Goal: Task Accomplishment & Management: Manage account settings

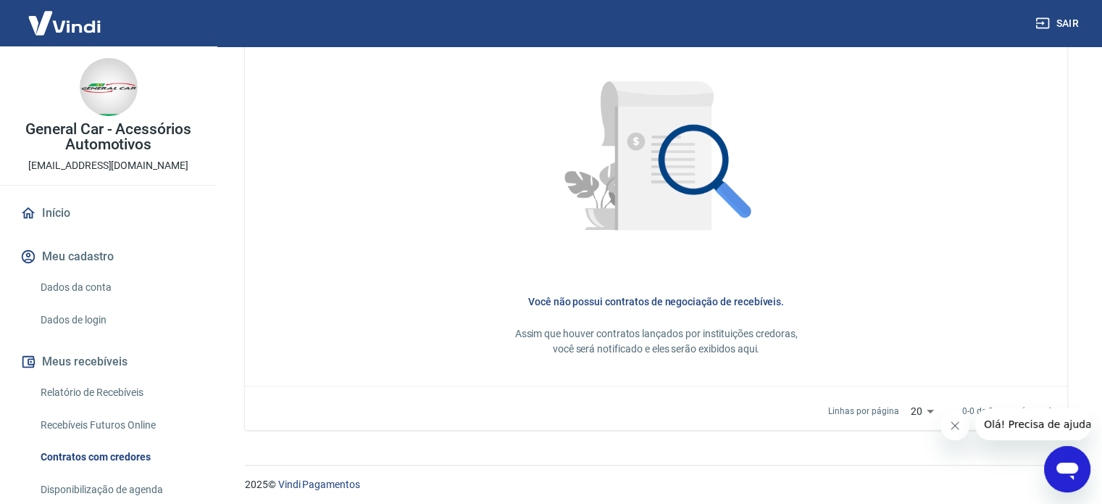
click at [41, 209] on link "Início" at bounding box center [108, 213] width 182 height 32
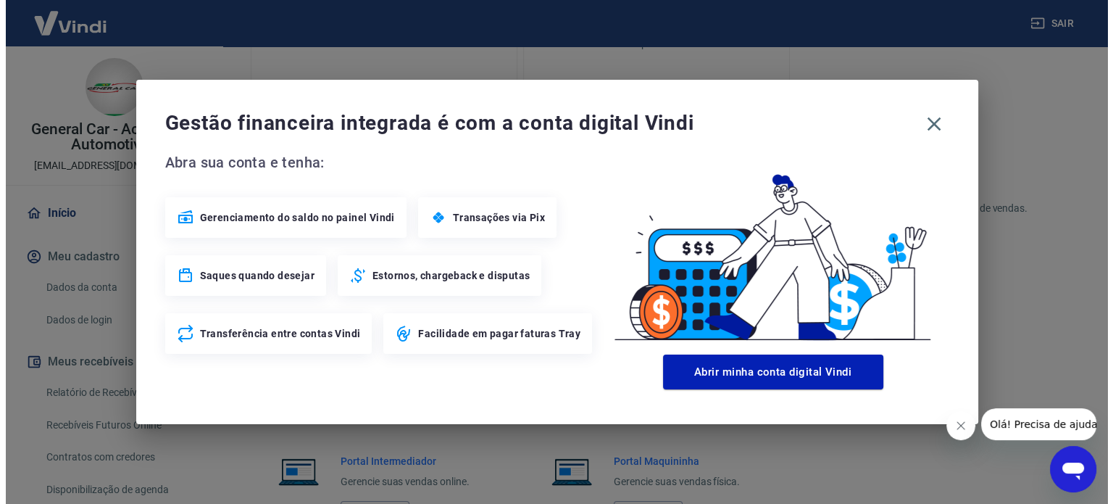
scroll to position [784, 0]
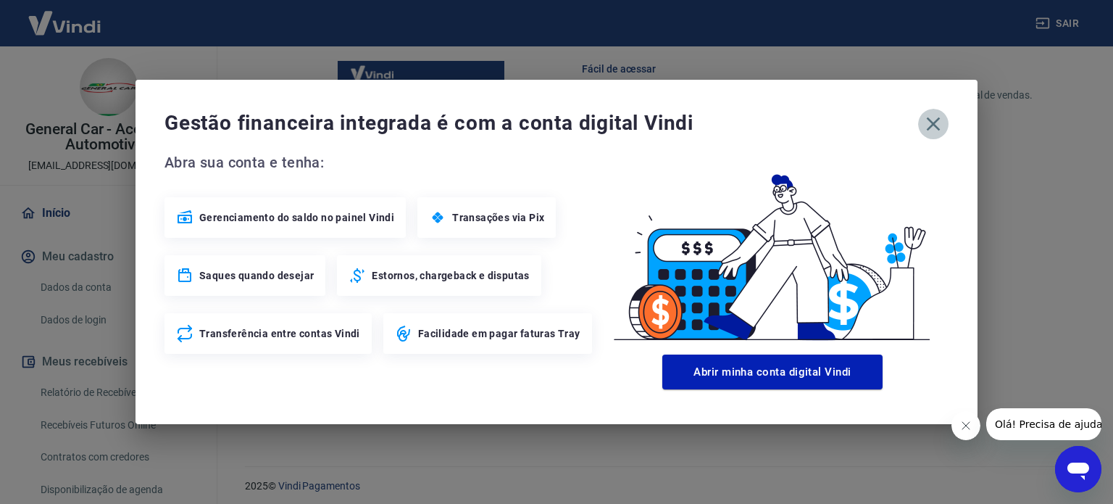
click at [930, 124] on icon "button" at bounding box center [933, 123] width 23 height 23
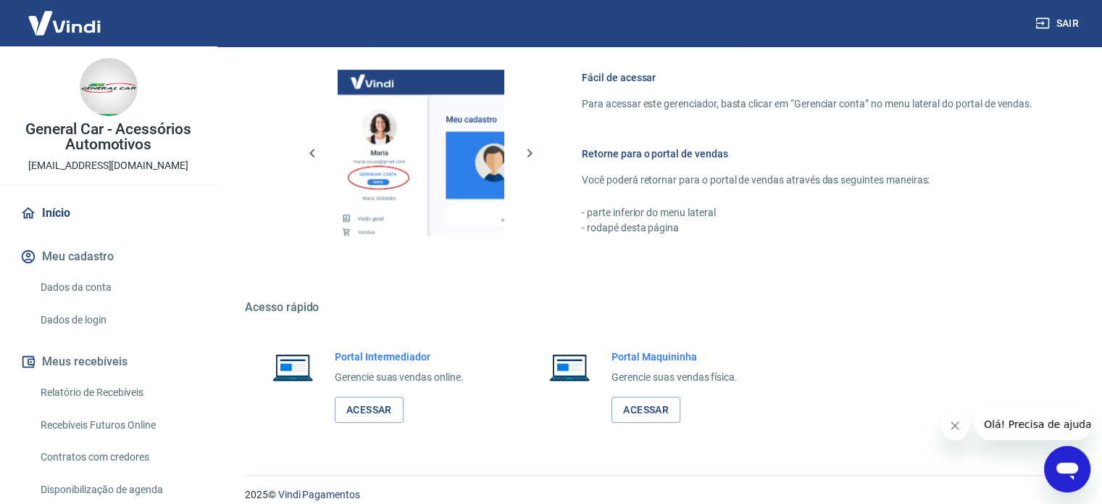
scroll to position [267, 0]
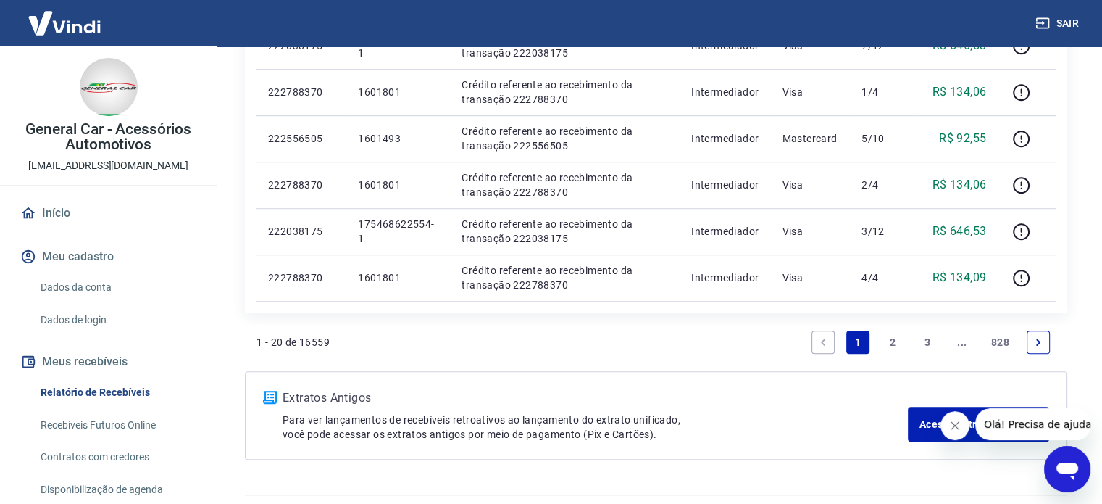
scroll to position [1004, 0]
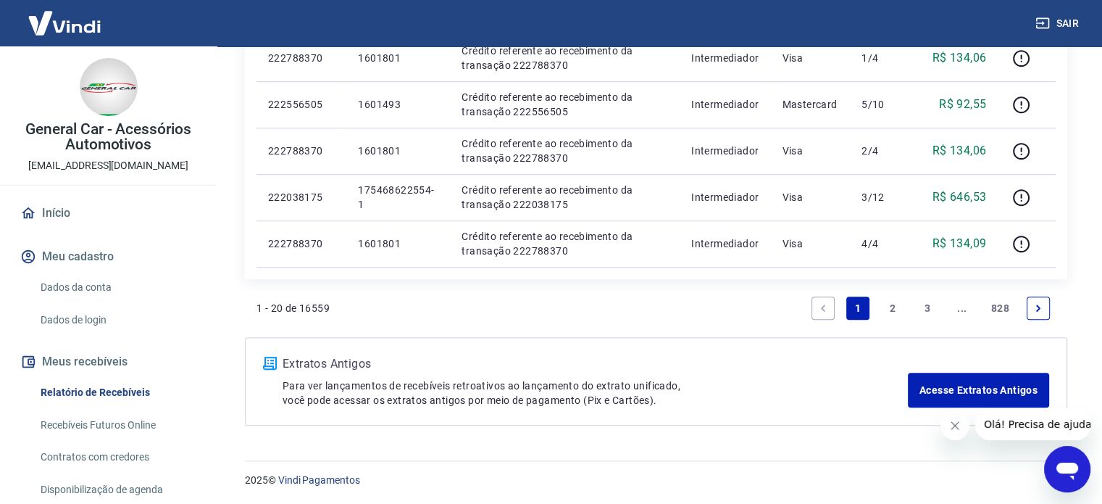
click at [961, 427] on button "Fechar mensagem da empresa" at bounding box center [954, 425] width 29 height 29
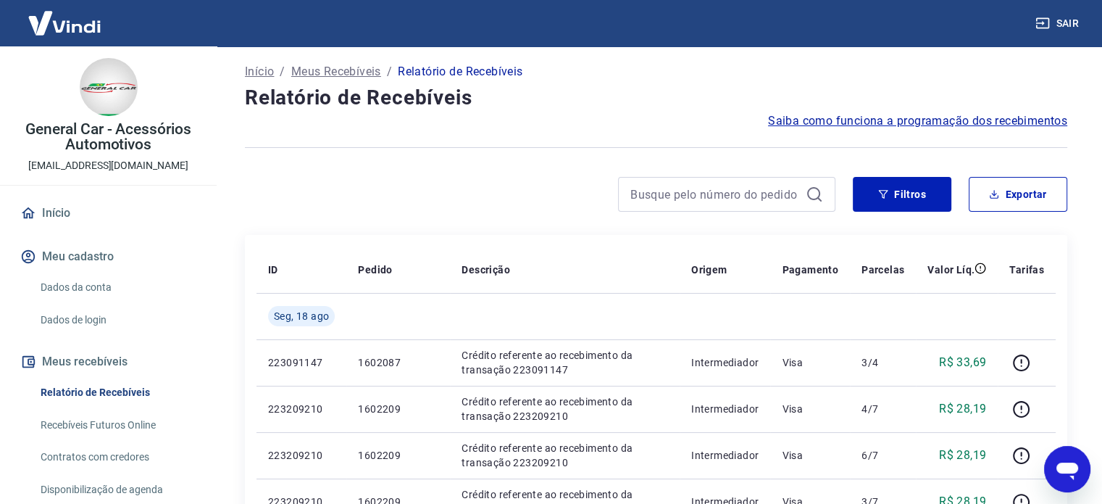
scroll to position [0, 0]
